Goal: Transaction & Acquisition: Purchase product/service

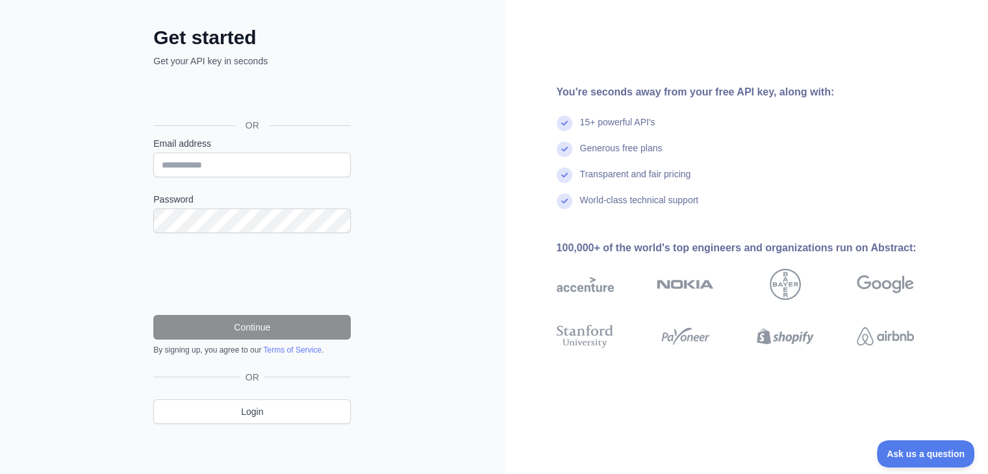
scroll to position [57, 0]
click at [239, 74] on div "OR" at bounding box center [251, 105] width 197 height 64
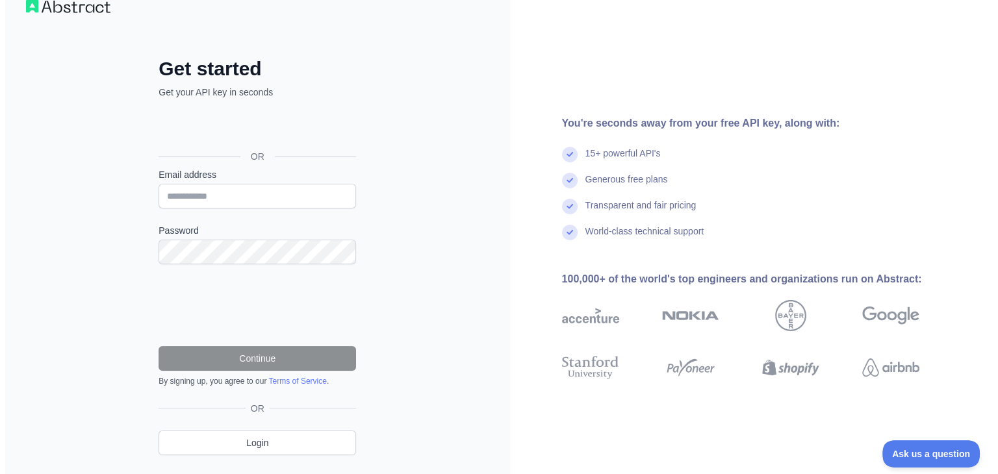
scroll to position [0, 0]
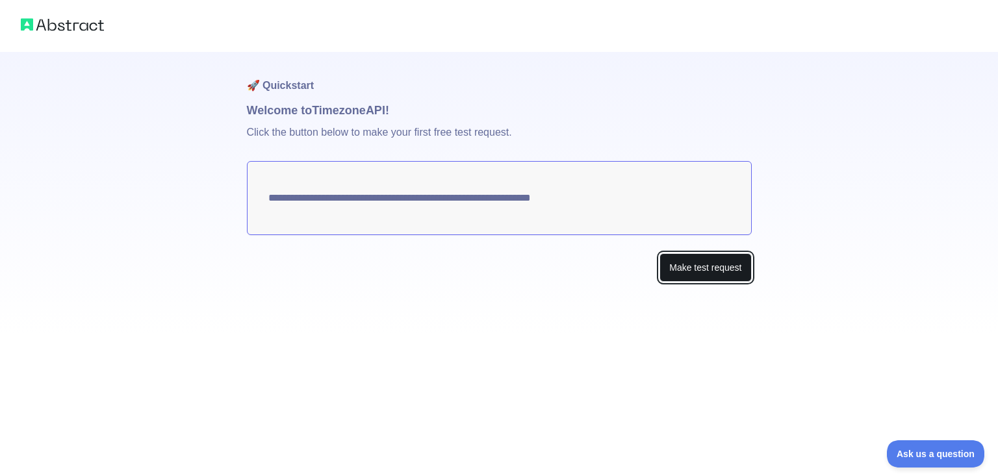
click at [678, 275] on button "Make test request" at bounding box center [705, 267] width 92 height 29
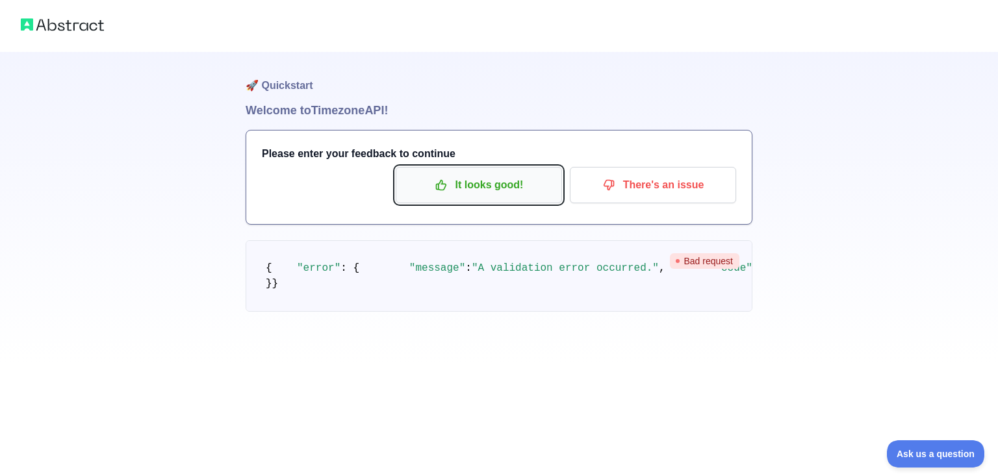
click at [514, 179] on p "It looks good!" at bounding box center [478, 185] width 147 height 22
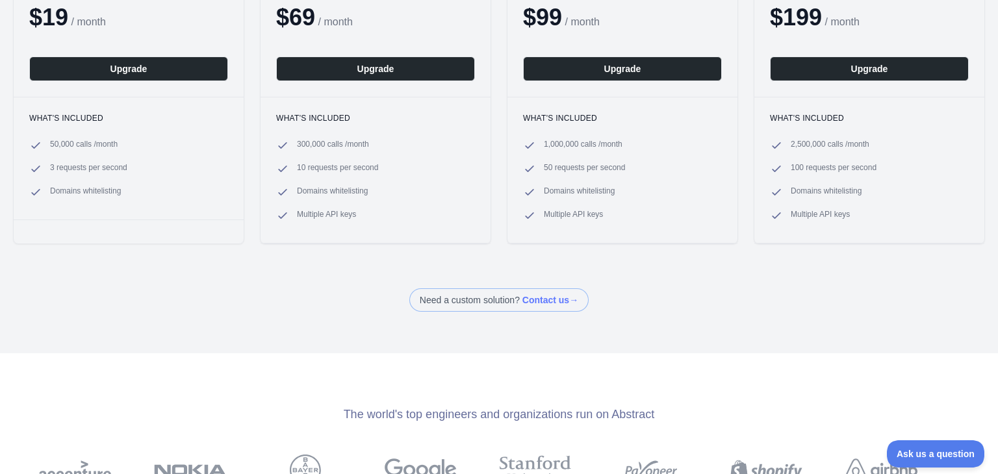
scroll to position [65, 0]
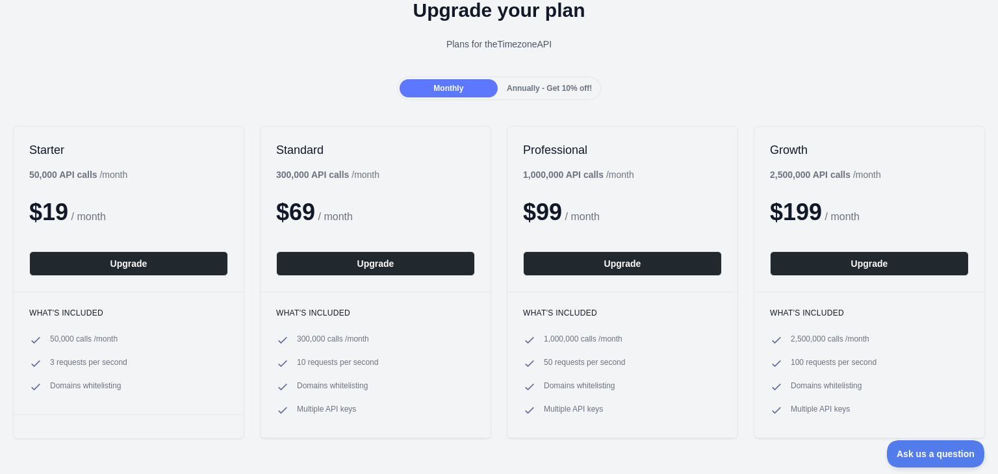
click at [538, 86] on span "Annually - Get 10% off!" at bounding box center [549, 88] width 85 height 9
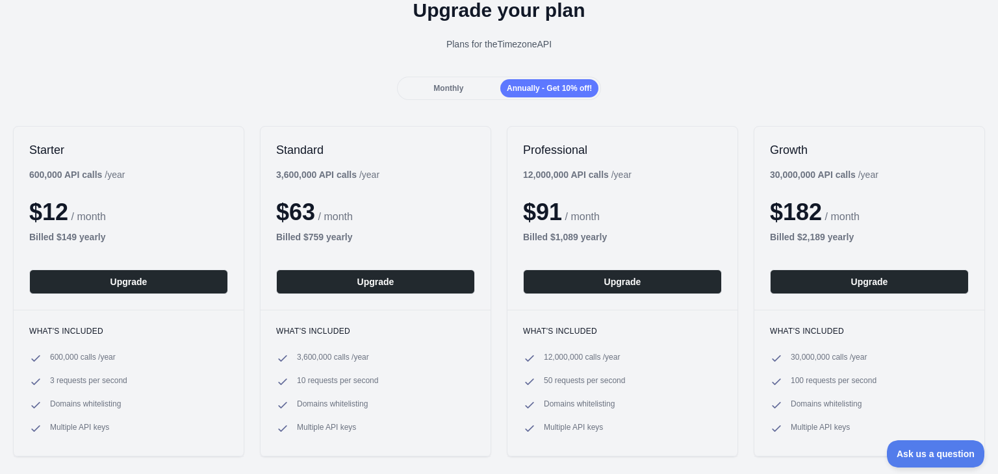
click at [453, 86] on span "Monthly" at bounding box center [448, 88] width 30 height 9
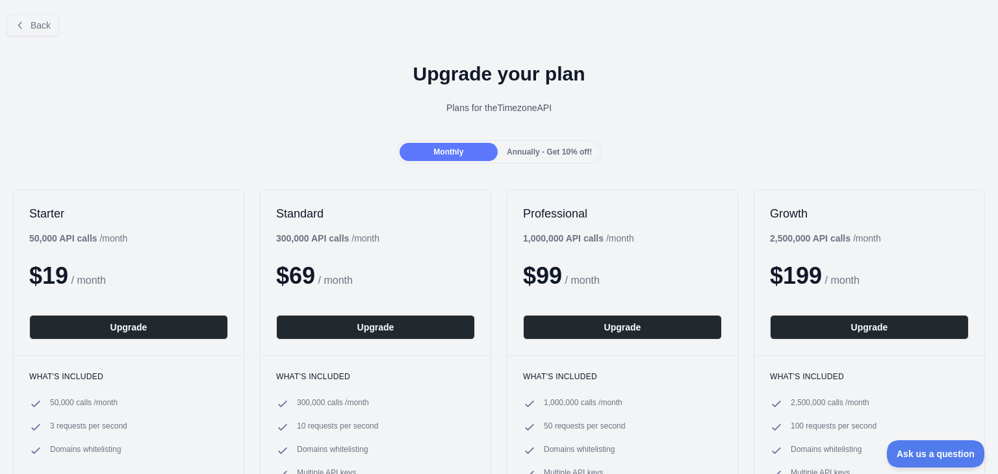
scroll to position [0, 0]
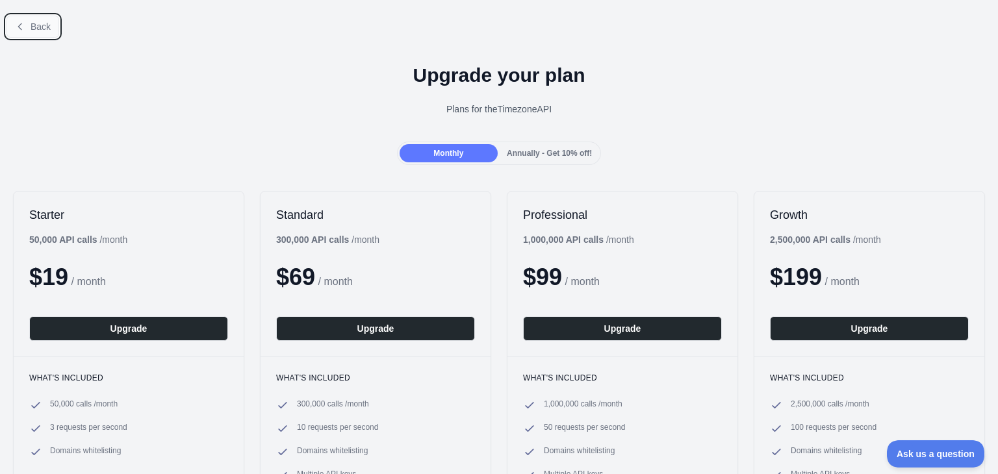
click at [33, 31] on span "Back" at bounding box center [41, 26] width 20 height 10
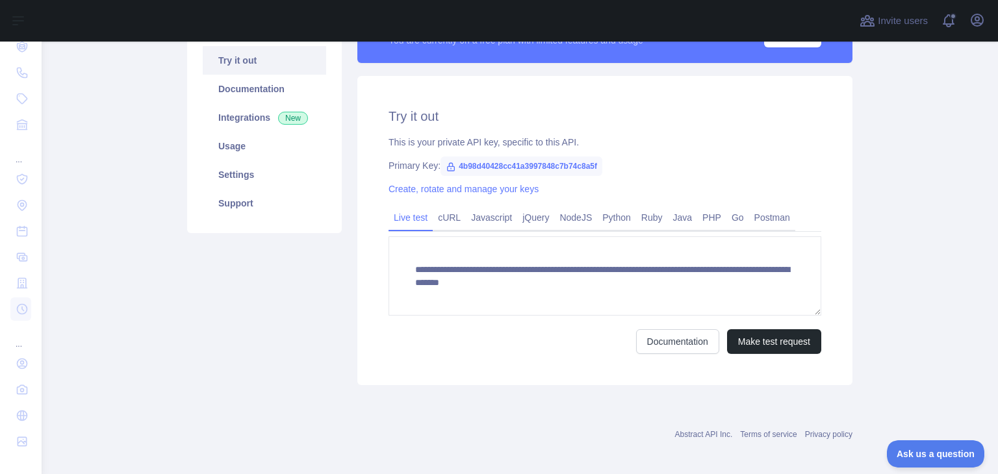
scroll to position [142, 0]
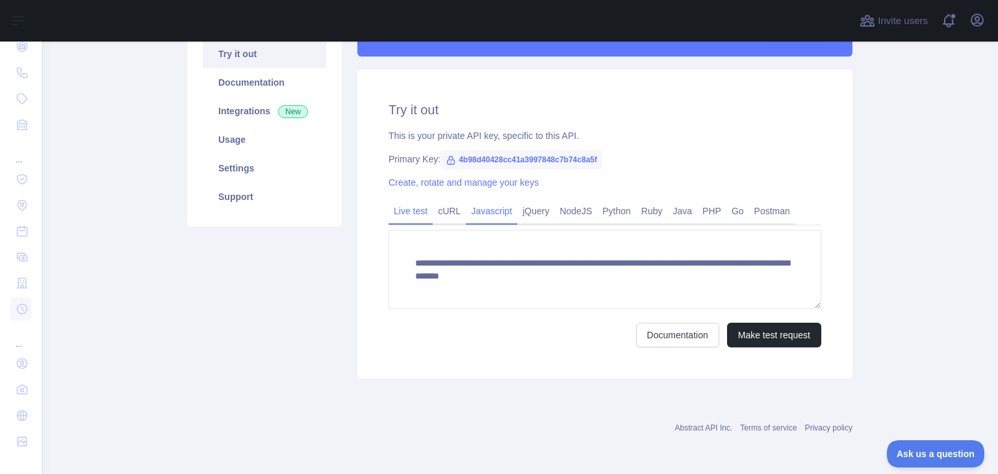
click at [466, 205] on link "Javascript" at bounding box center [491, 211] width 51 height 21
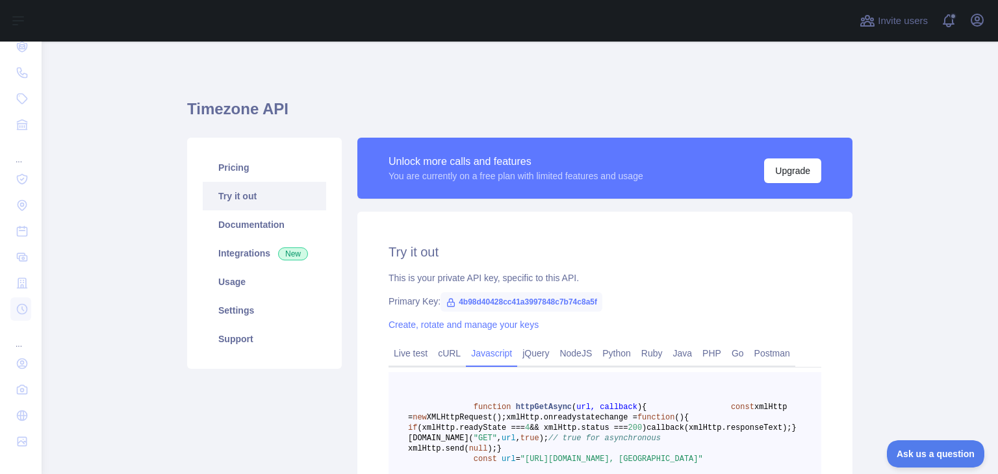
scroll to position [0, 0]
